Goal: Task Accomplishment & Management: Use online tool/utility

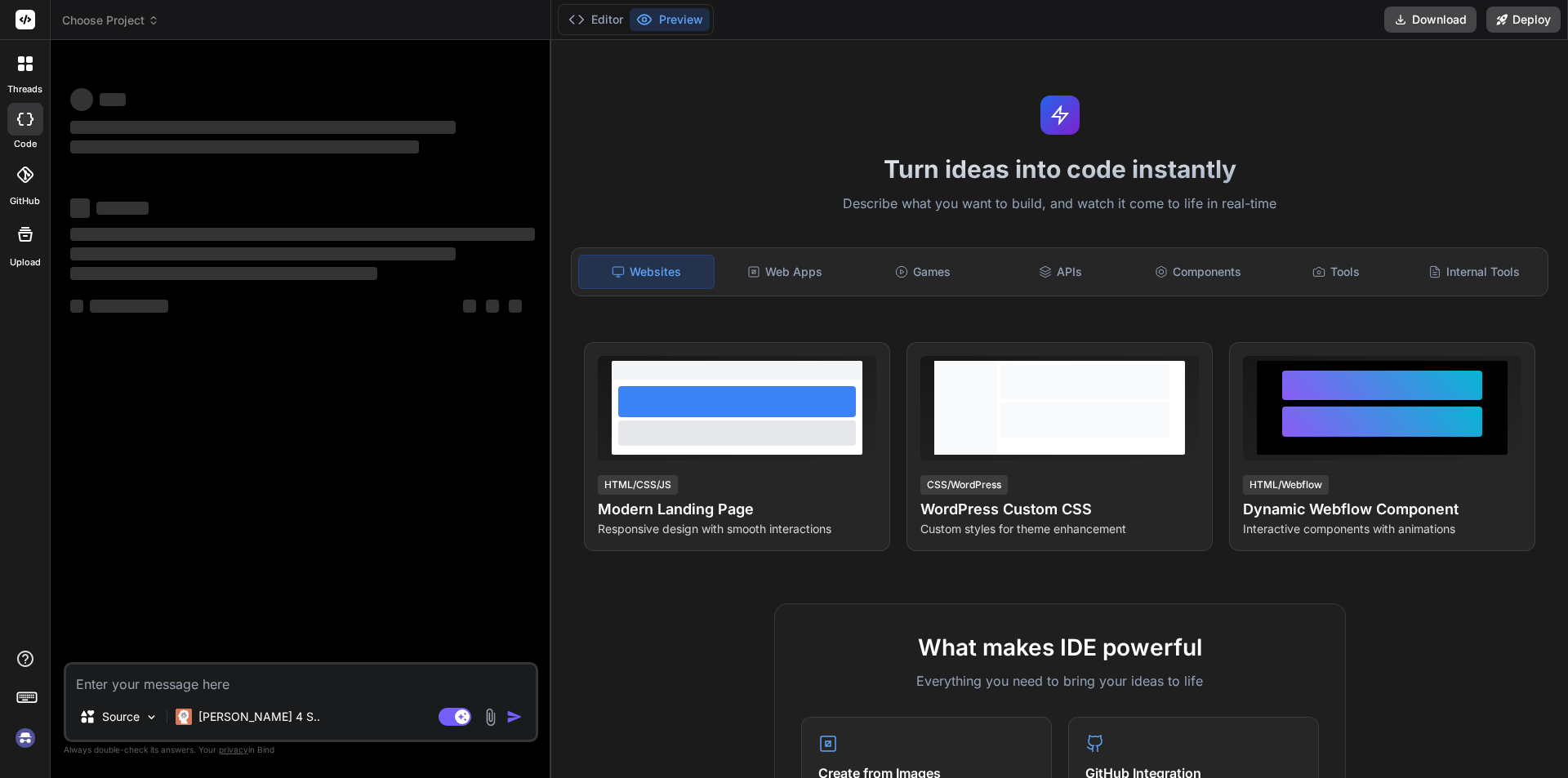
click at [169, 683] on textarea at bounding box center [301, 680] width 470 height 30
type textarea "x"
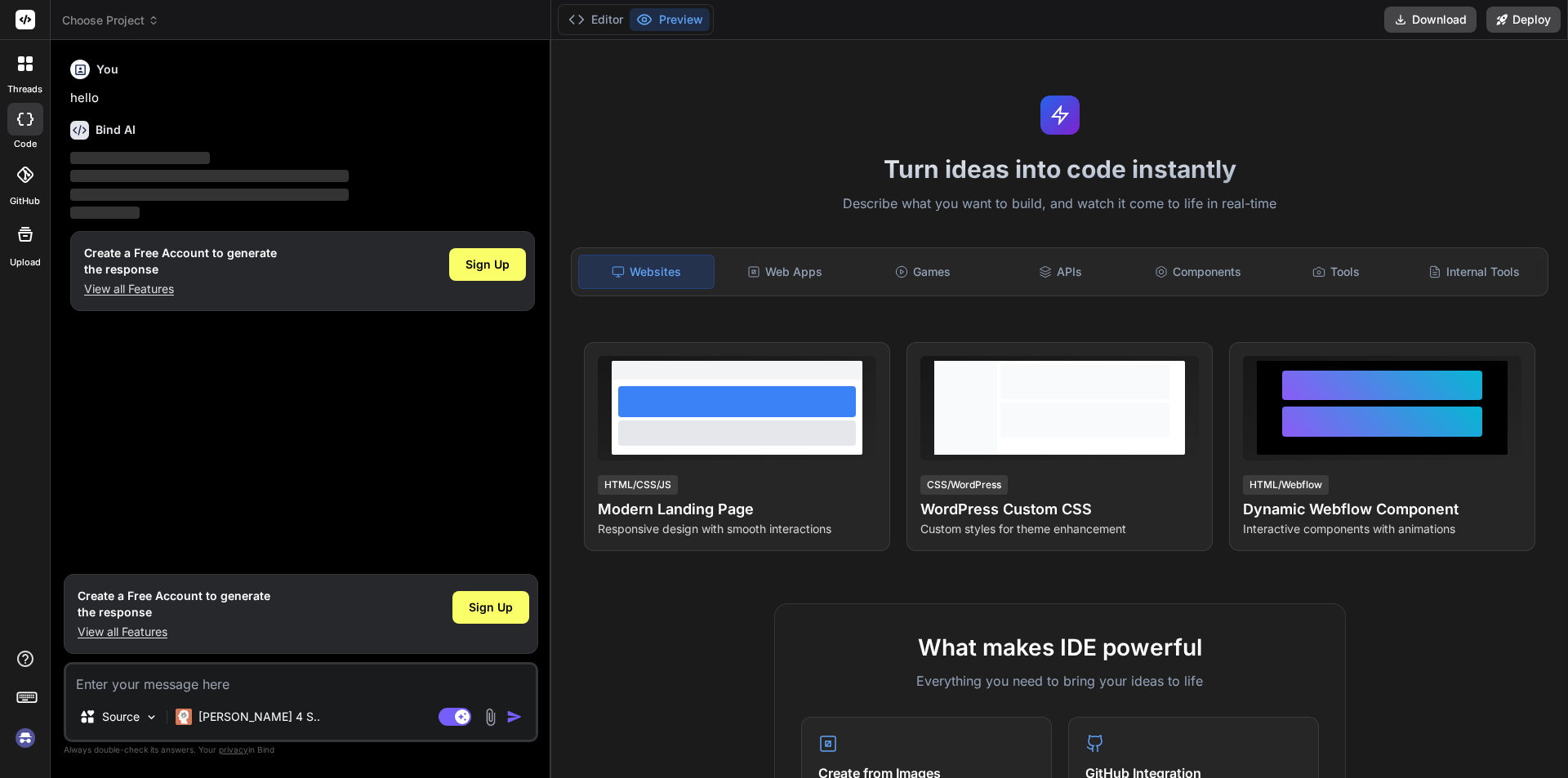
type textarea "<% if Session("beventmanagement") OR Session("bCalendar") or Session("bReservat…"
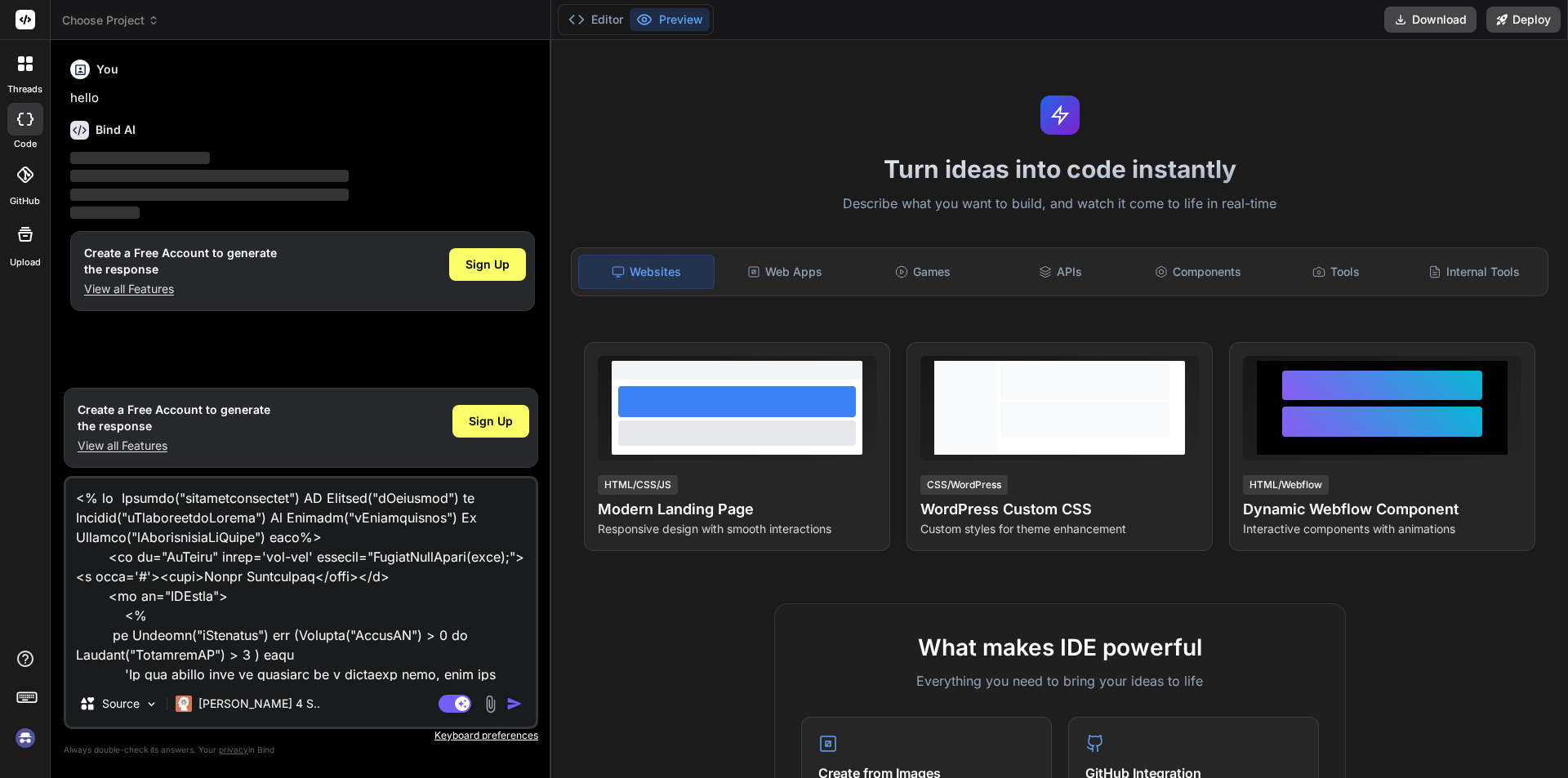
scroll to position [1158, 0]
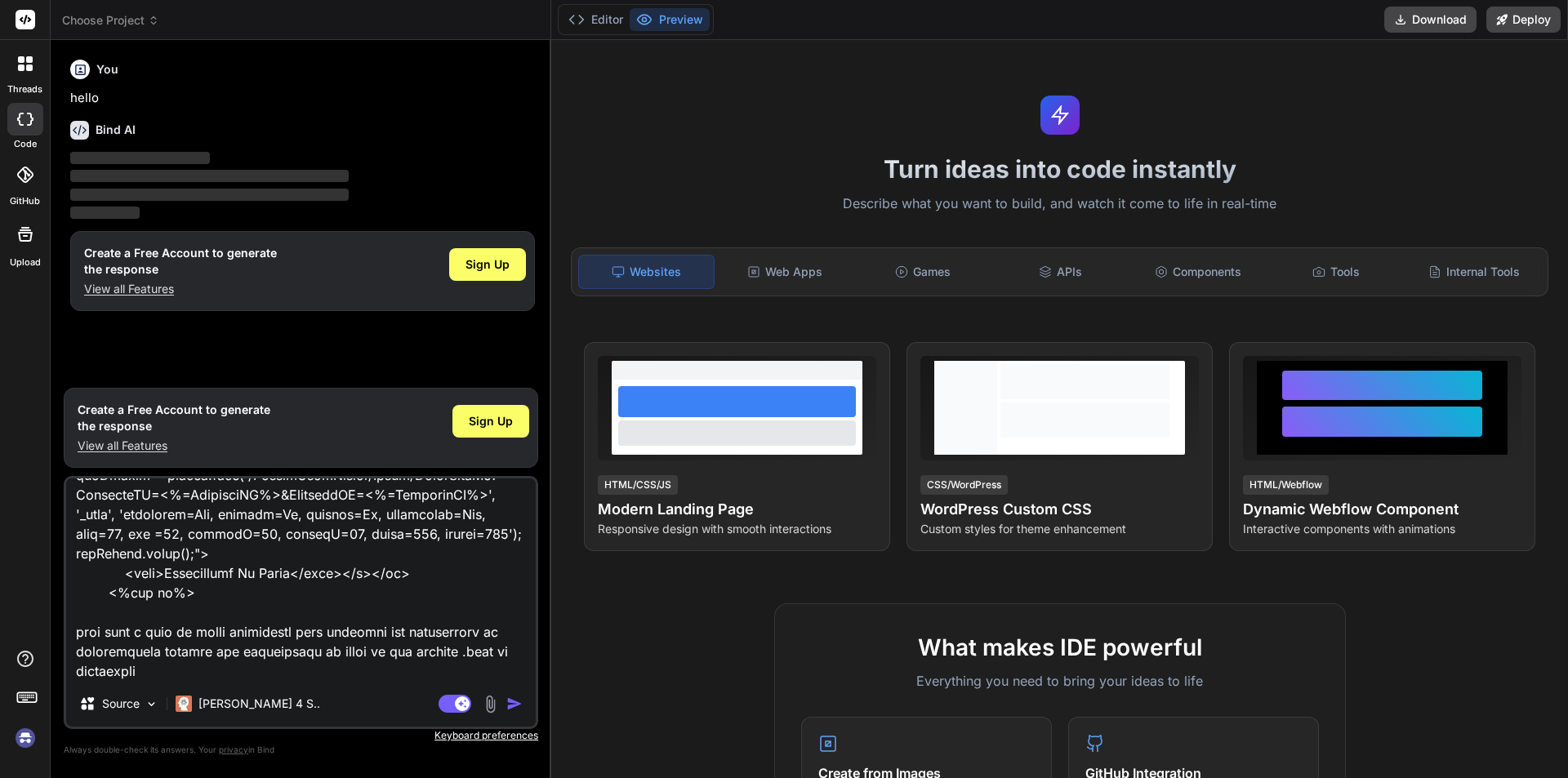
type textarea "x"
click at [176, 634] on textarea at bounding box center [301, 580] width 470 height 202
click at [174, 637] on textarea at bounding box center [301, 580] width 470 height 202
type textarea "<% if Session("beventmanagement") OR Session("bCalendar") or Session("bReservat…"
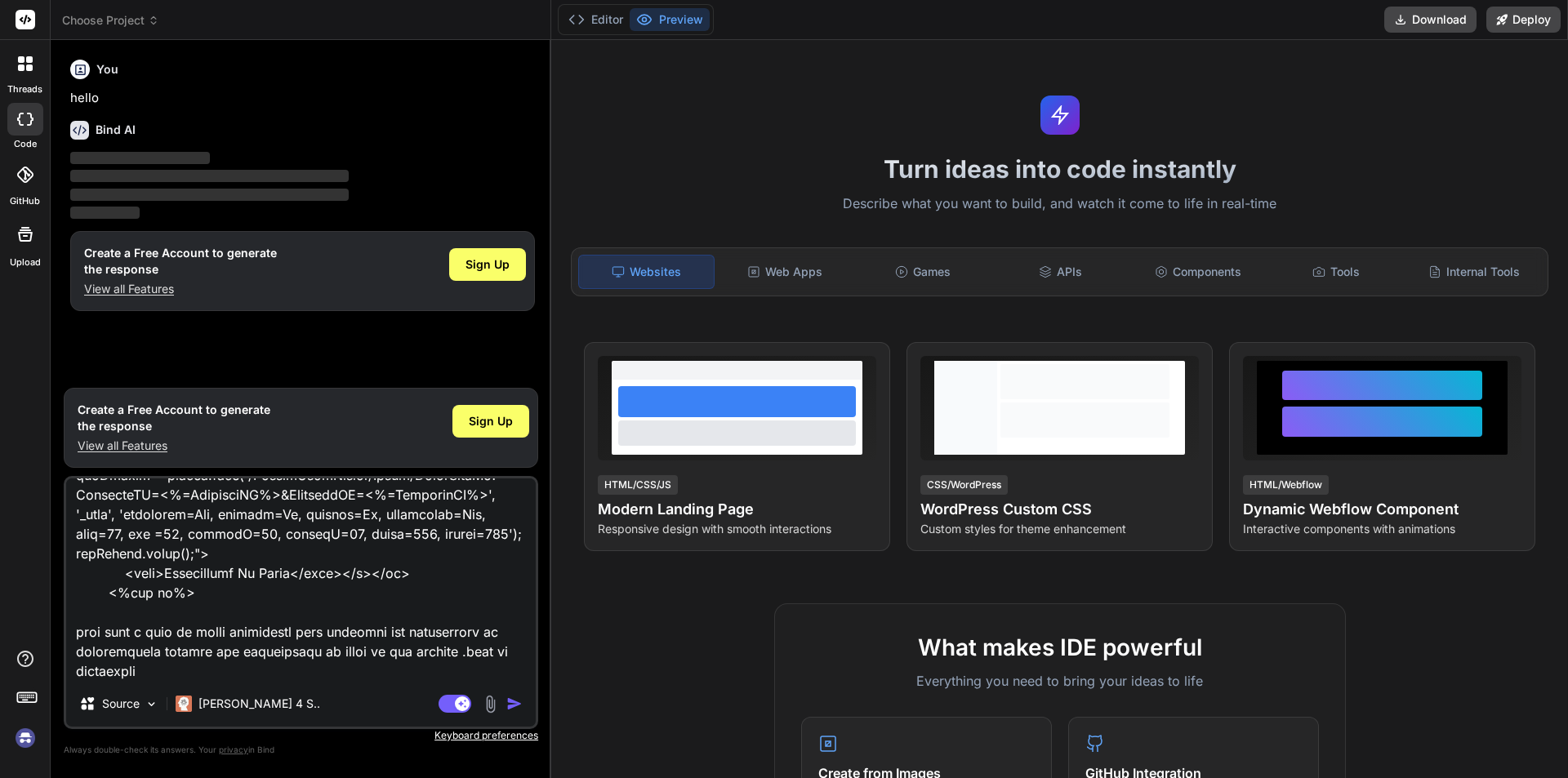
type textarea "x"
click at [171, 658] on textarea at bounding box center [301, 580] width 470 height 202
type textarea "<% if Session("beventmanagement") OR Session("bCalendar") or Session("bReservat…"
type textarea "x"
type textarea "<% if Session("beventmanagement") OR Session("bCalendar") or Session("bReservat…"
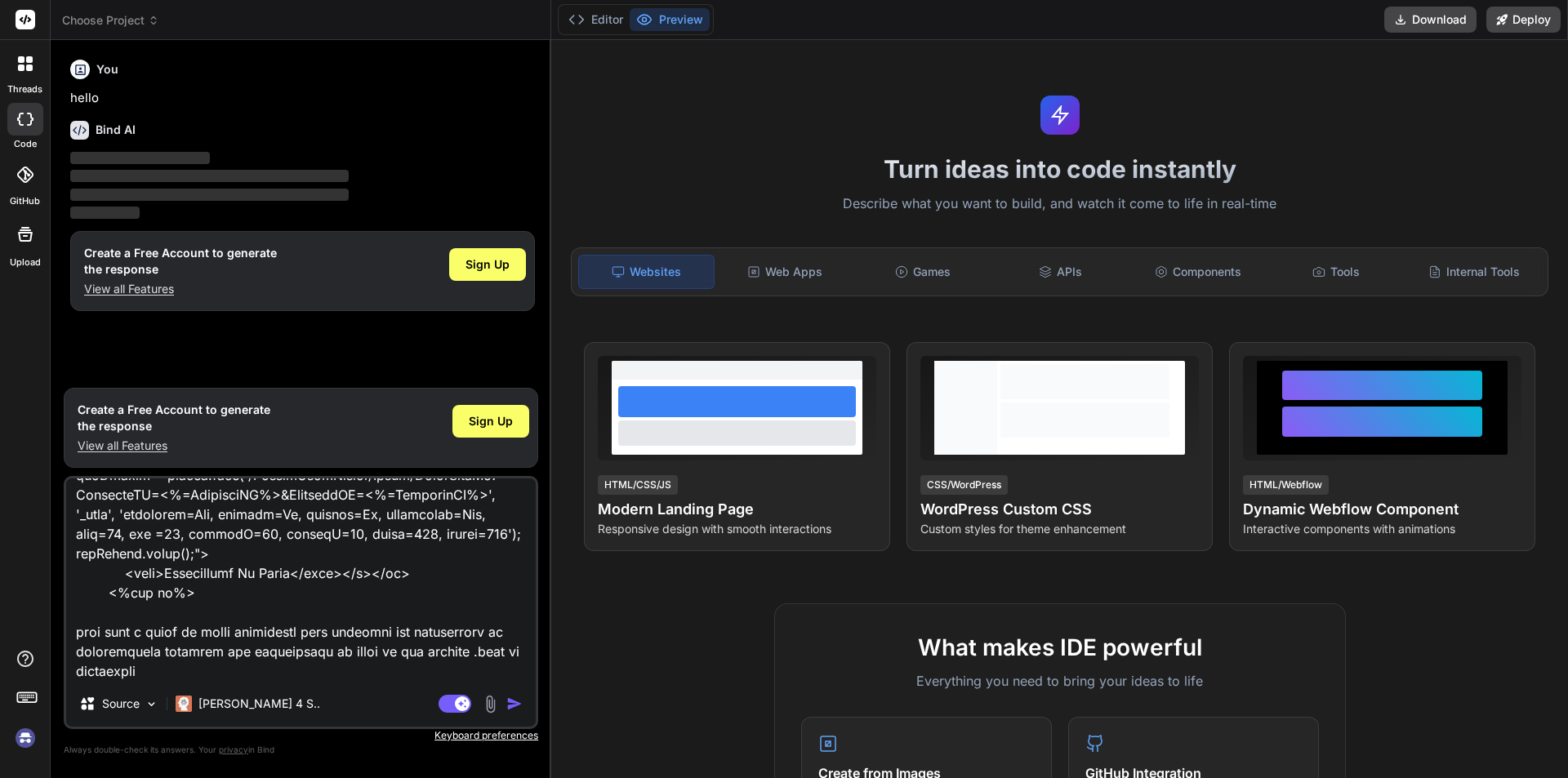
type textarea "x"
type textarea "<% if Session("beventmanagement") OR Session("bCalendar") or Session("bReservat…"
type textarea "x"
type textarea "<% if Session("beventmanagement") OR Session("bCalendar") or Session("bReservat…"
type textarea "x"
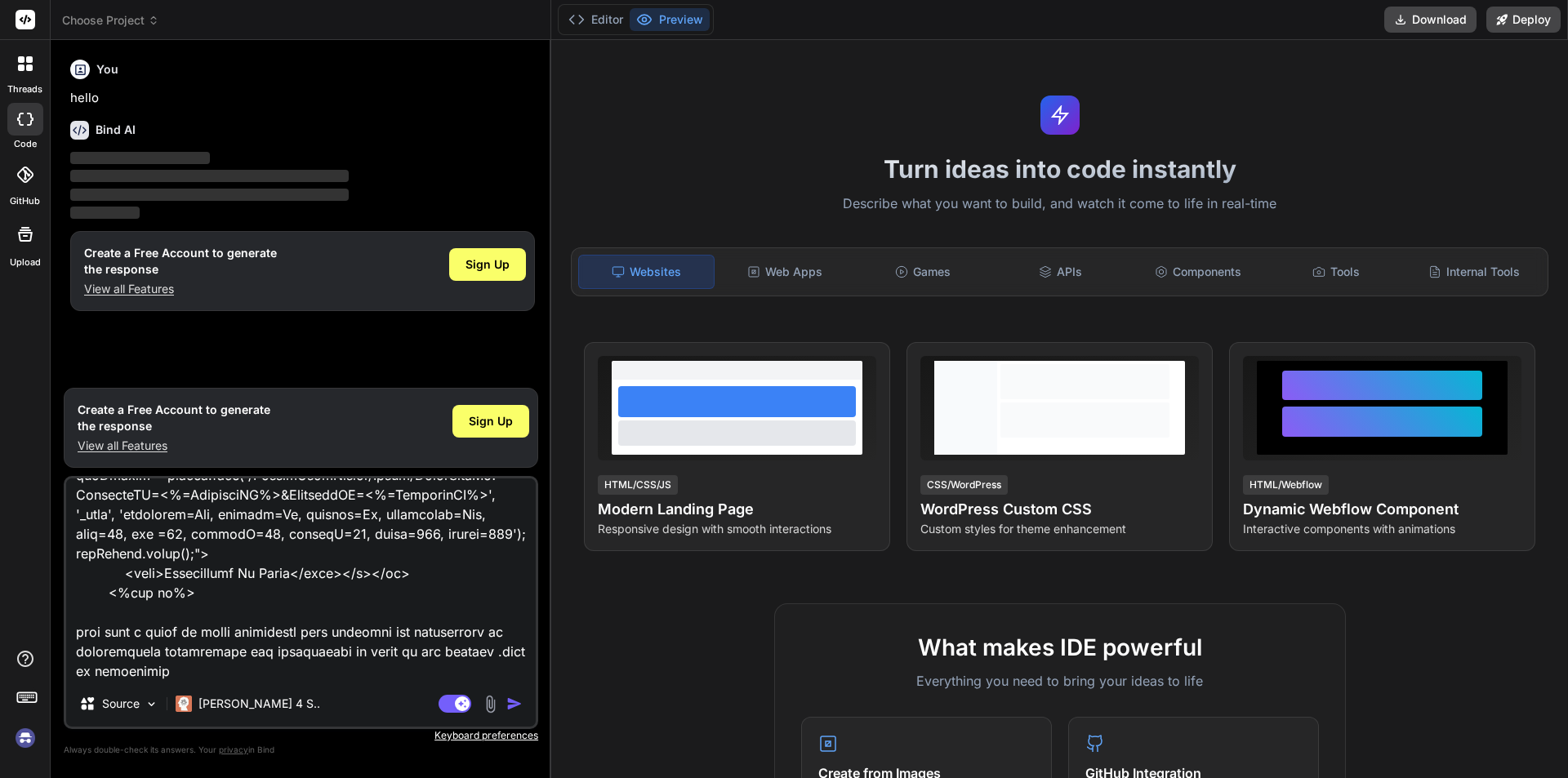
type textarea "<% if Session("beventmanagement") OR Session("bCalendar") or Session("bReservat…"
type textarea "x"
click at [231, 674] on textarea at bounding box center [301, 580] width 470 height 202
type textarea "<% if Session("beventmanagement") OR Session("bCalendar") or Session("bReservat…"
type textarea "x"
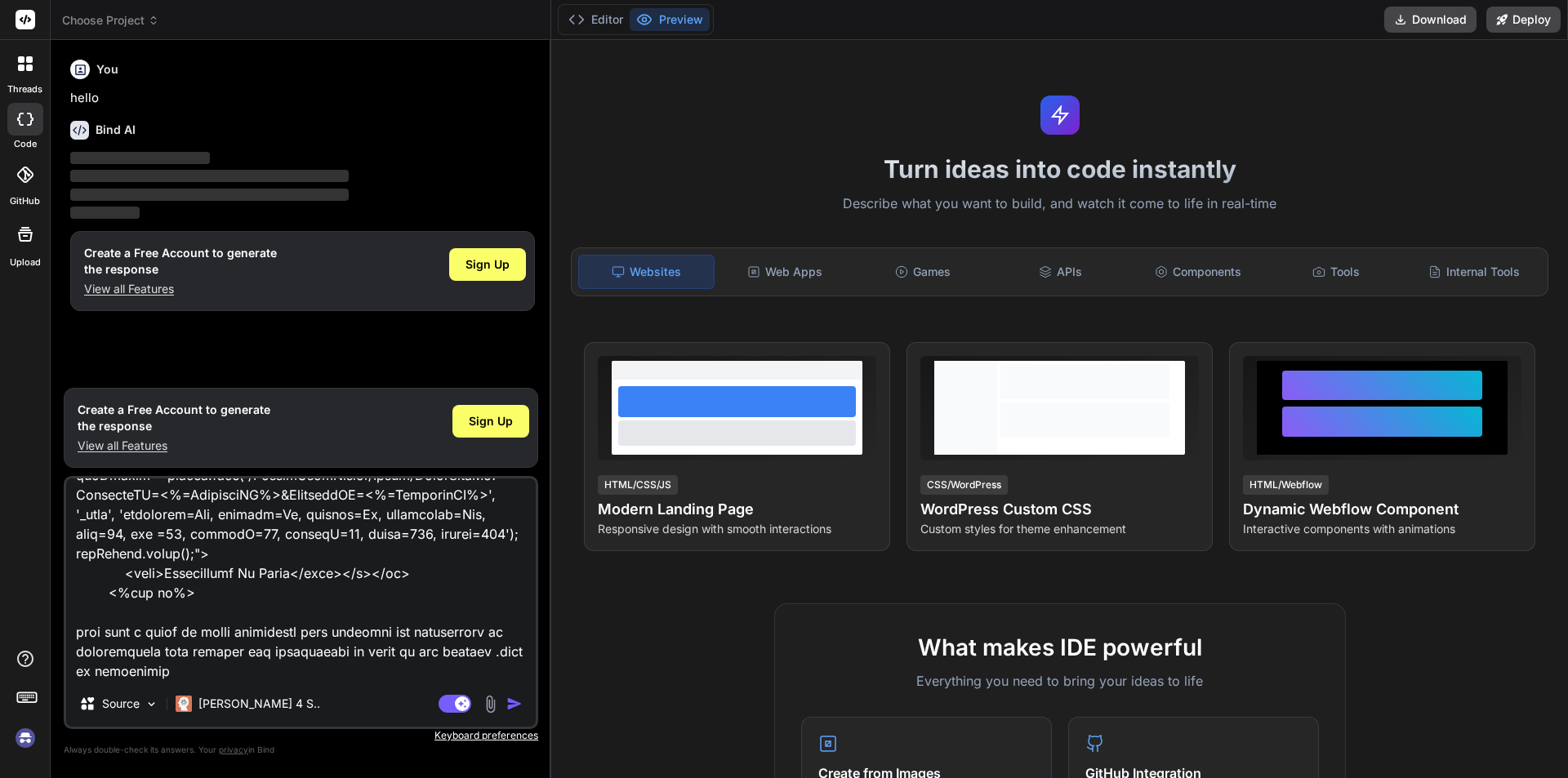
type textarea "<% if Session("beventmanagement") OR Session("bCalendar") or Session("bReservat…"
type textarea "x"
type textarea "<% if Session("beventmanagement") OR Session("bCalendar") or Session("bReservat…"
type textarea "x"
type textarea "<% if Session("beventmanagement") OR Session("bCalendar") or Session("bReservat…"
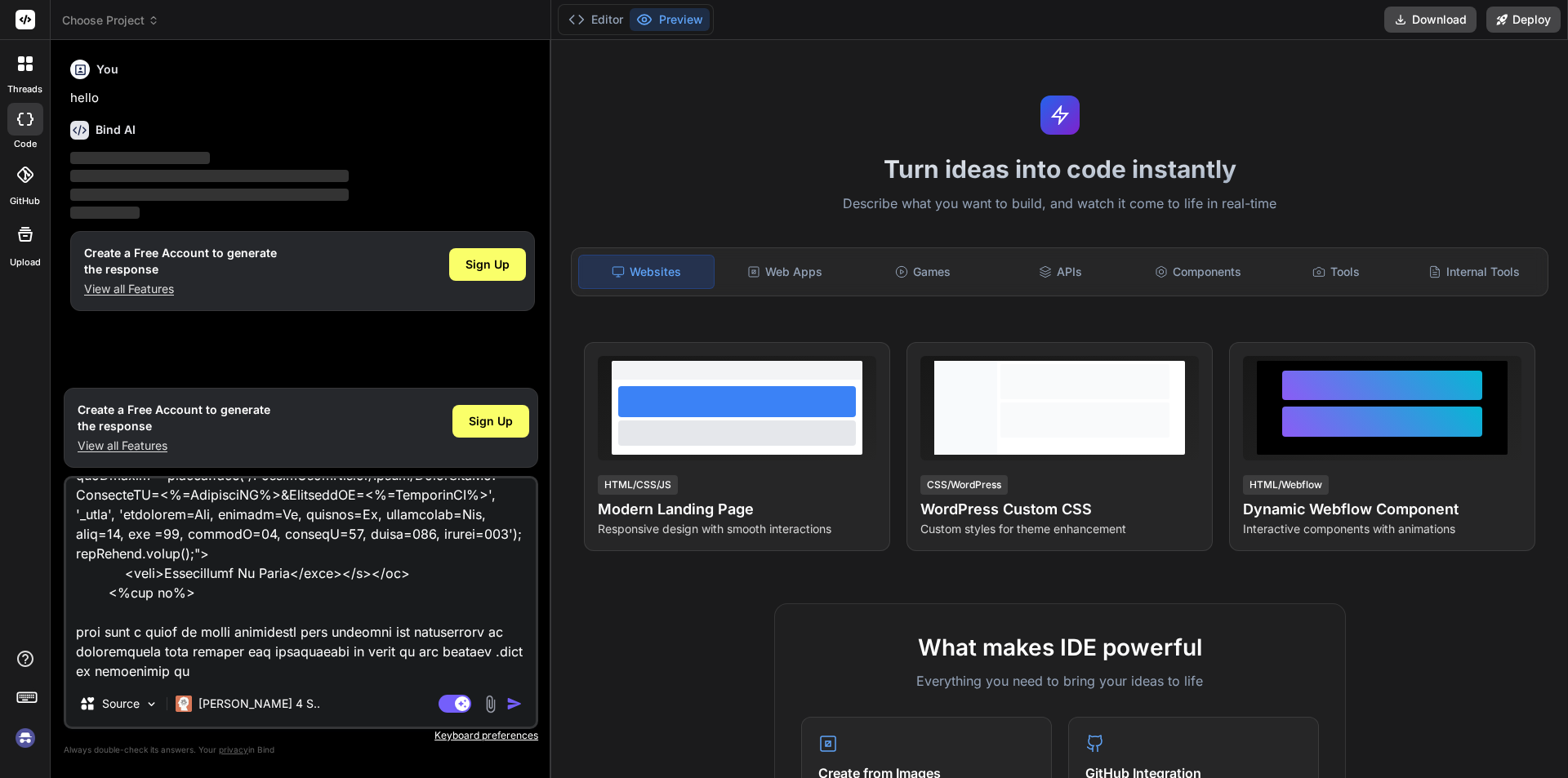
type textarea "x"
type textarea "<% if Session("beventmanagement") OR Session("bCalendar") or Session("bReservat…"
type textarea "x"
type textarea "<% if Session("beventmanagement") OR Session("bCalendar") or Session("bReservat…"
type textarea "x"
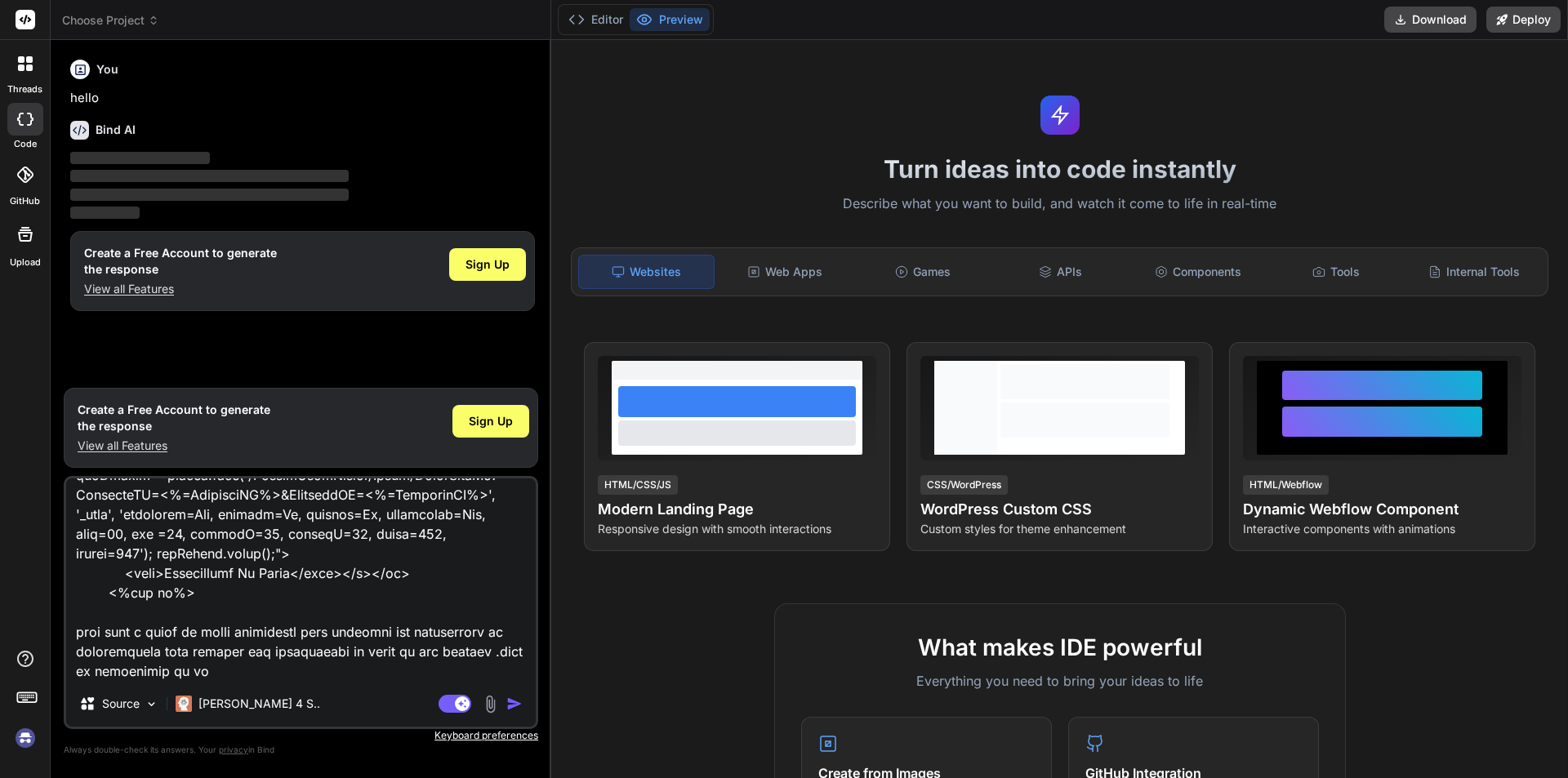
type textarea "<% if Session("beventmanagement") OR Session("bCalendar") or Session("bReservat…"
type textarea "x"
type textarea "<% if Session("beventmanagement") OR Session("bCalendar") or Session("bReservat…"
type textarea "x"
type textarea "<% if Session("beventmanagement") OR Session("bCalendar") or Session("bReservat…"
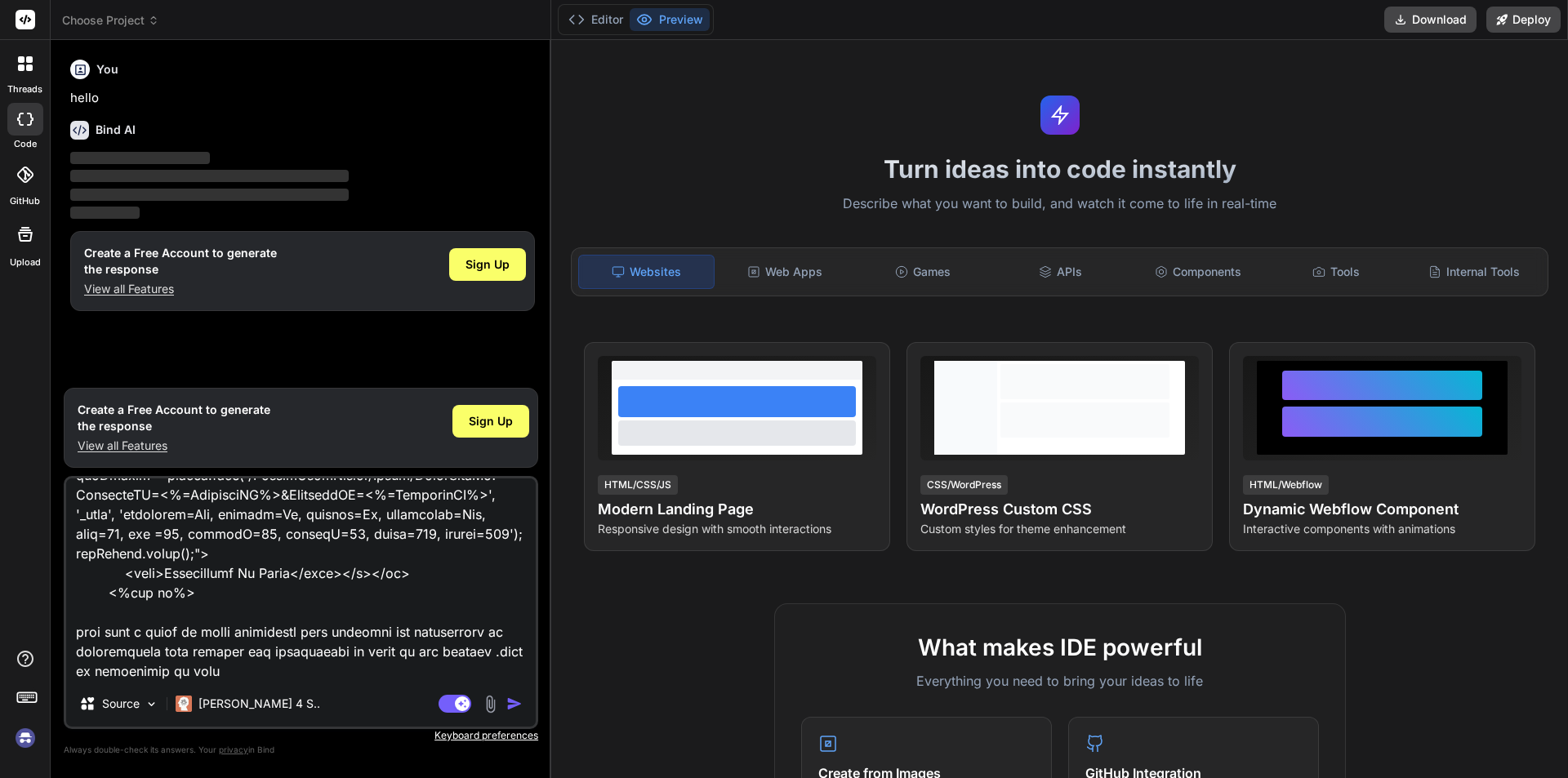
click at [510, 700] on img "button" at bounding box center [515, 704] width 16 height 16
click at [515, 699] on img "button" at bounding box center [515, 704] width 16 height 16
click at [427, 580] on textarea at bounding box center [301, 580] width 470 height 202
click at [499, 419] on span "Sign Up" at bounding box center [491, 422] width 44 height 16
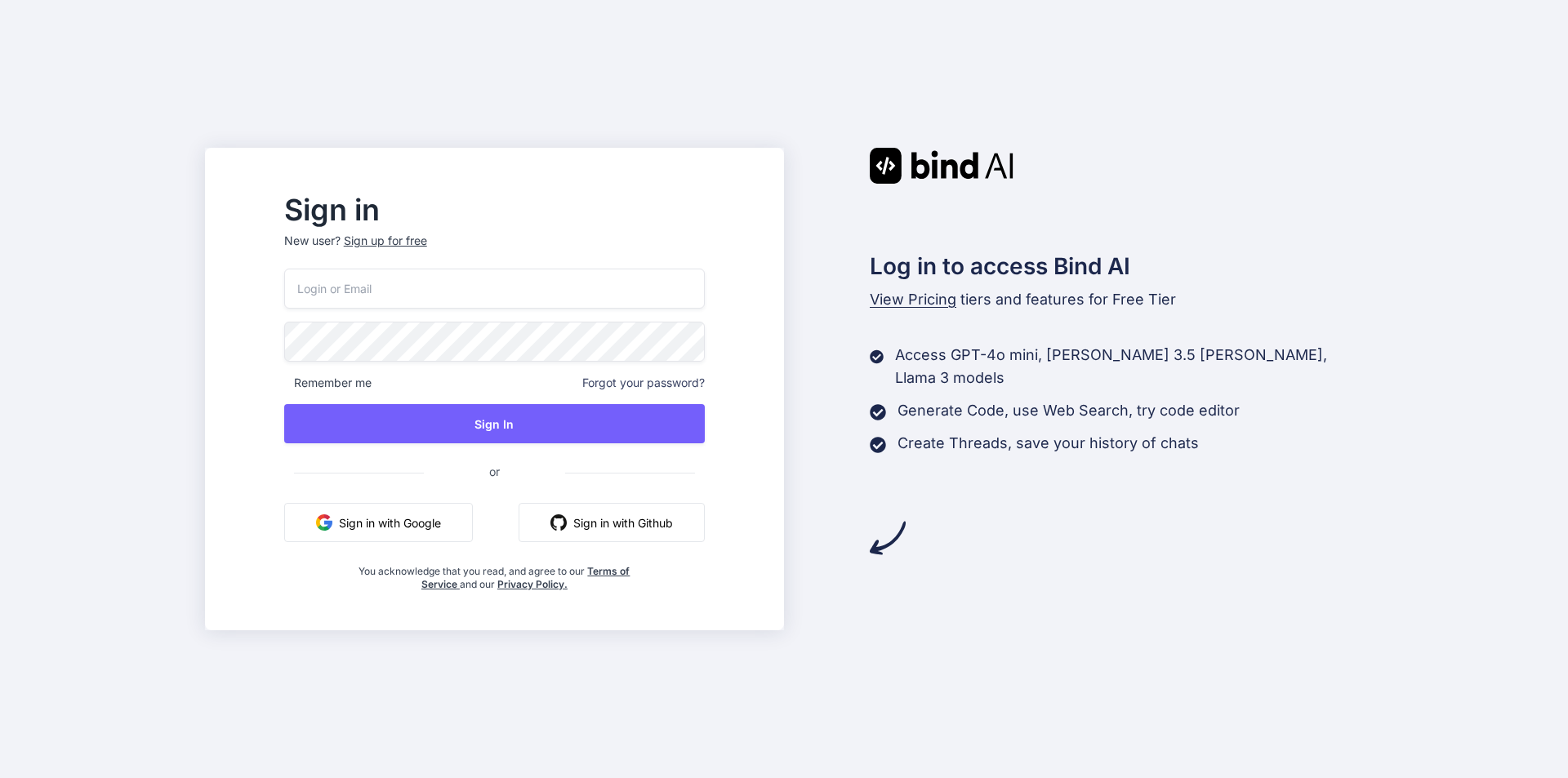
click at [416, 304] on input "email" at bounding box center [494, 288] width 421 height 40
click at [418, 298] on input "email" at bounding box center [494, 288] width 421 height 40
click at [382, 293] on input "email" at bounding box center [494, 288] width 421 height 40
type input "[EMAIL_ADDRESS][DOMAIN_NAME]"
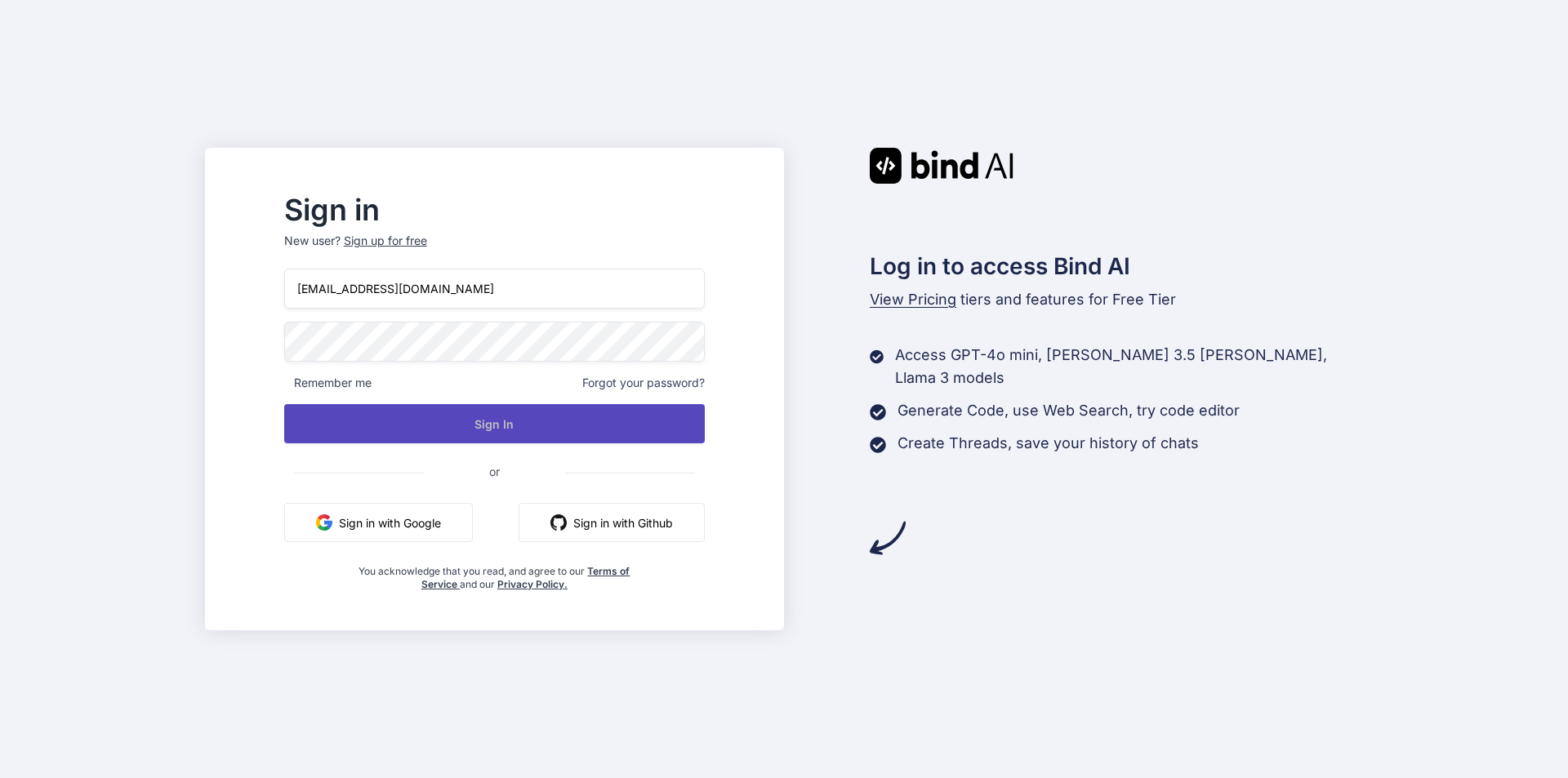
click at [562, 431] on button "Sign In" at bounding box center [494, 424] width 421 height 39
